Goal: Task Accomplishment & Management: Manage account settings

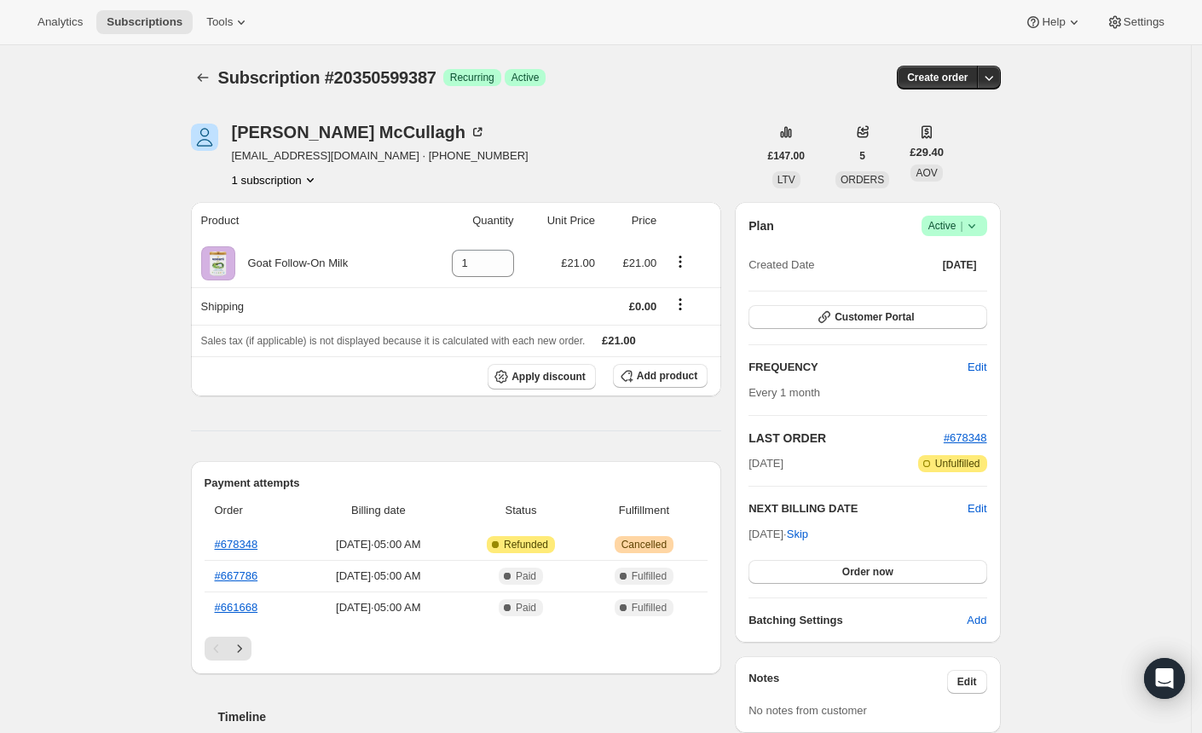
click at [980, 222] on icon at bounding box center [971, 225] width 17 height 17
click at [939, 298] on button "Cancel subscription" at bounding box center [952, 287] width 107 height 27
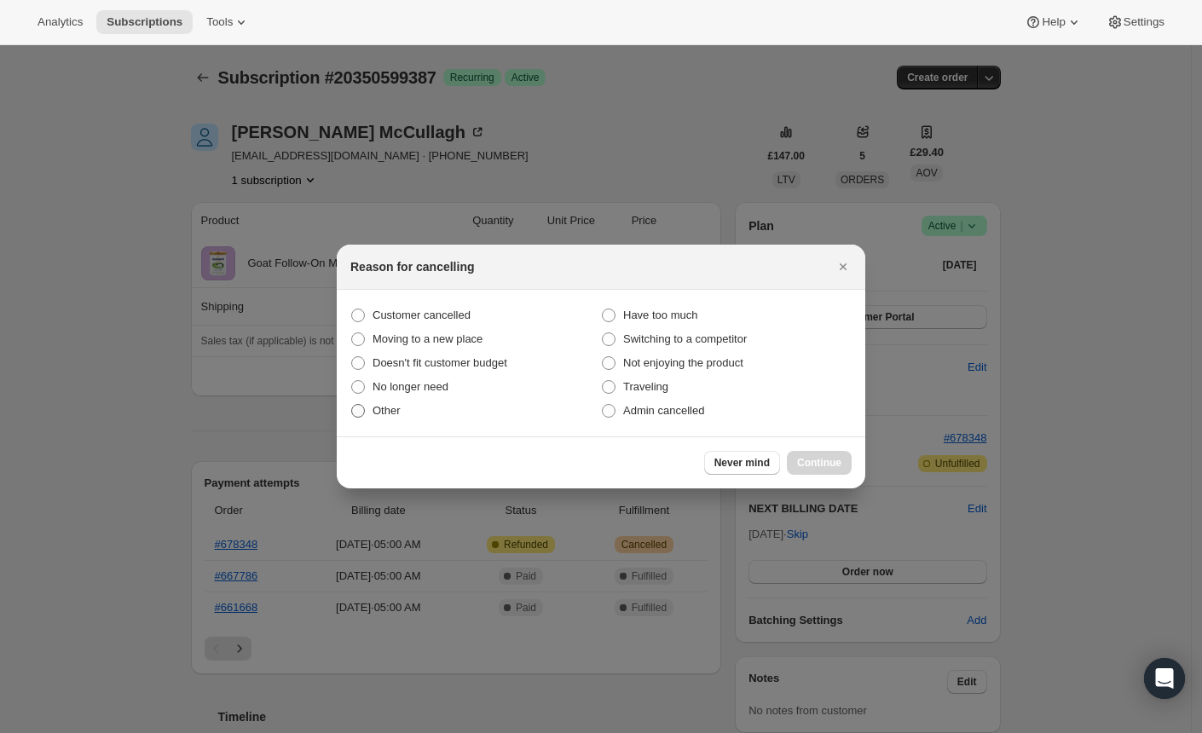
click at [373, 414] on span "Other" at bounding box center [386, 410] width 28 height 13
click at [352, 405] on input "Other" at bounding box center [351, 404] width 1 height 1
radio input "true"
click at [819, 459] on span "Continue" at bounding box center [819, 463] width 44 height 14
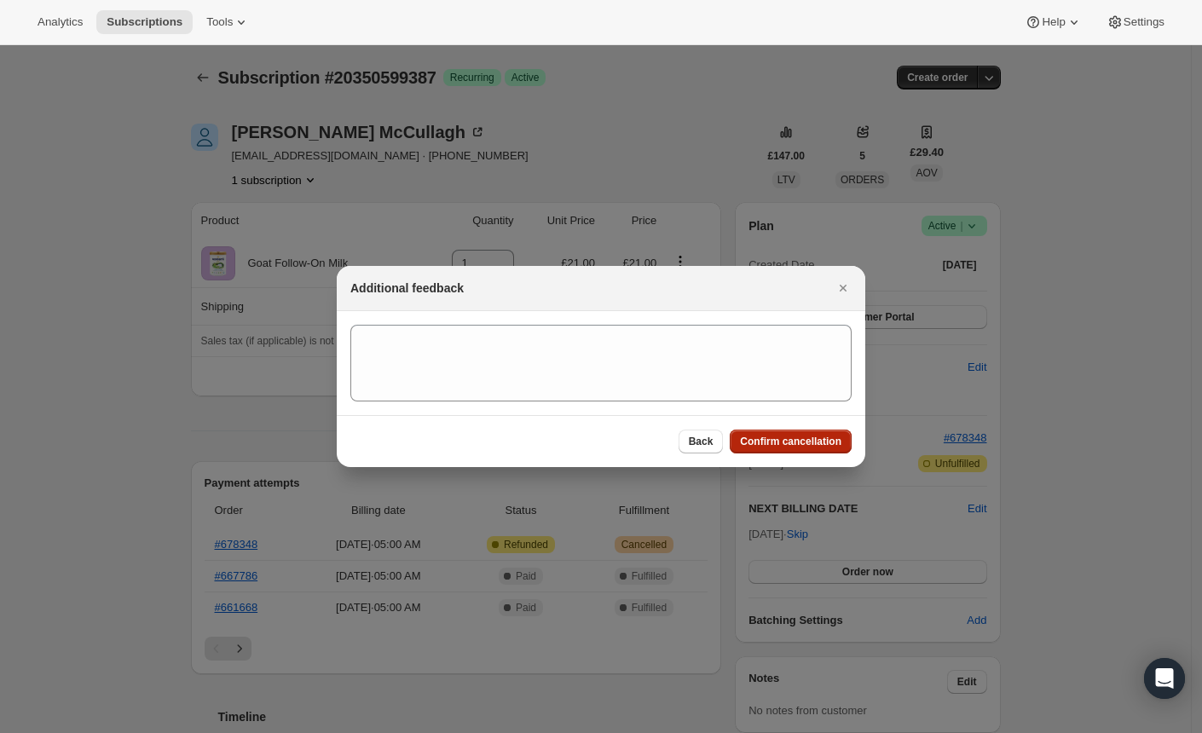
click at [781, 441] on span "Confirm cancellation" at bounding box center [790, 442] width 101 height 14
